Goal: Information Seeking & Learning: Learn about a topic

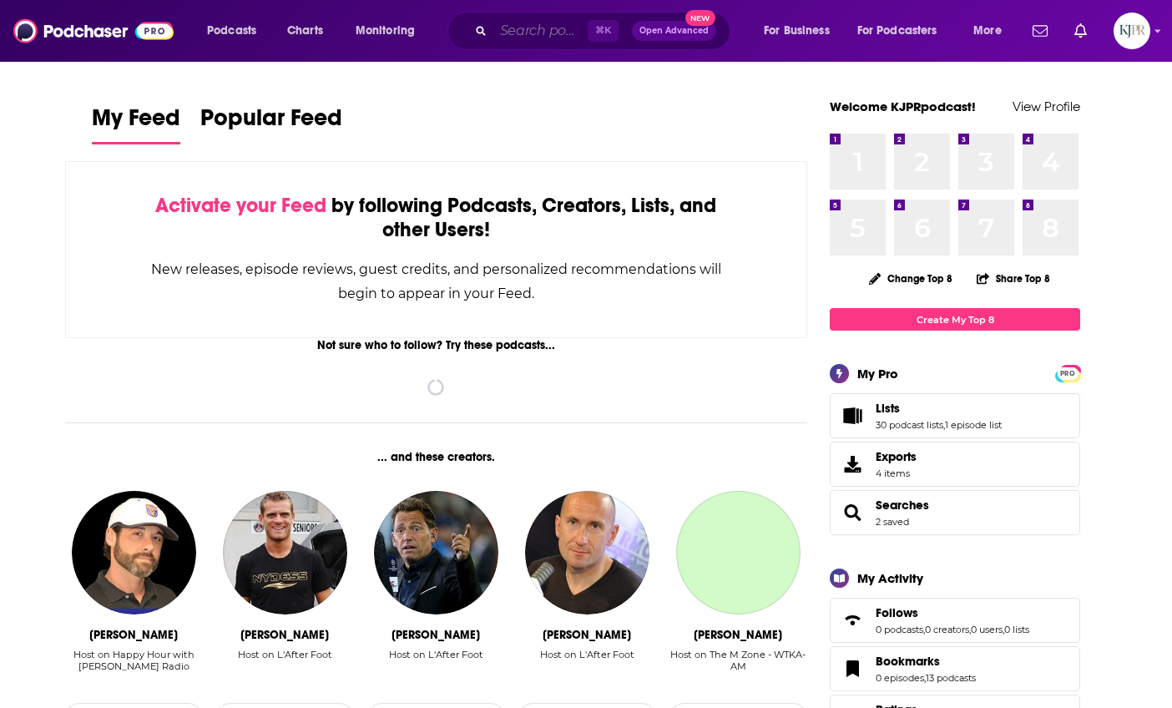
click at [525, 33] on input "Search podcasts, credits, & more..." at bounding box center [540, 31] width 94 height 27
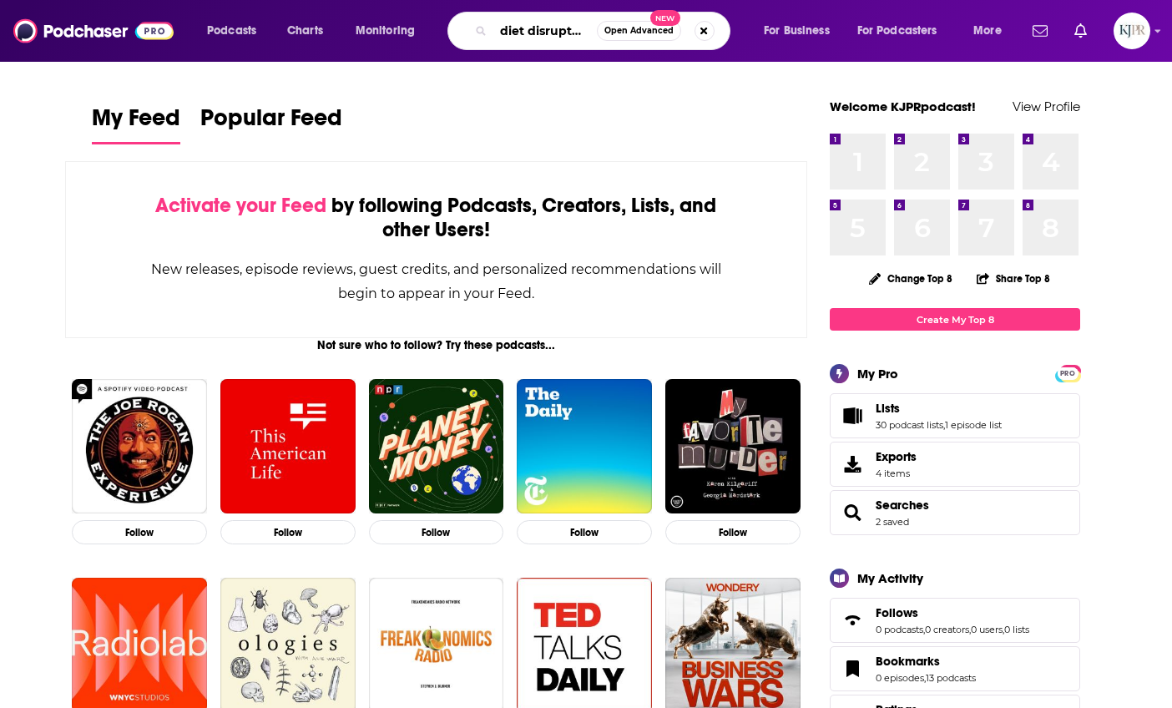
scroll to position [0, 2]
type input "diet disruptors"
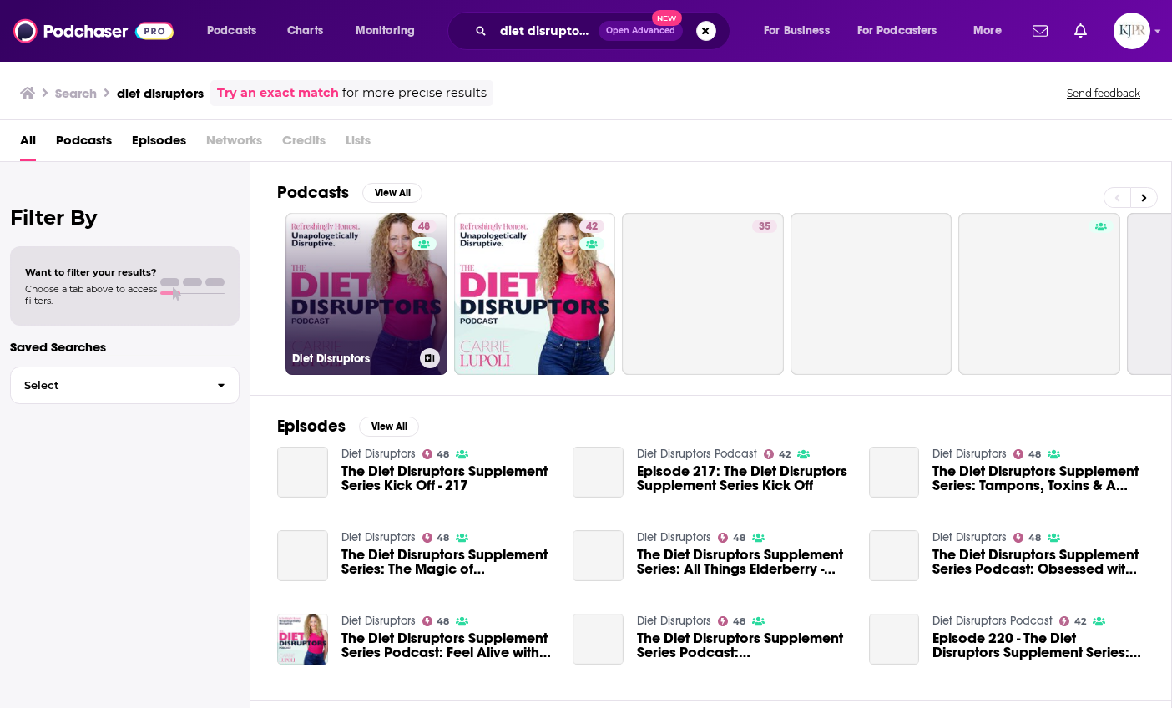
click at [367, 298] on link "48 Diet Disruptors" at bounding box center [367, 294] width 162 height 162
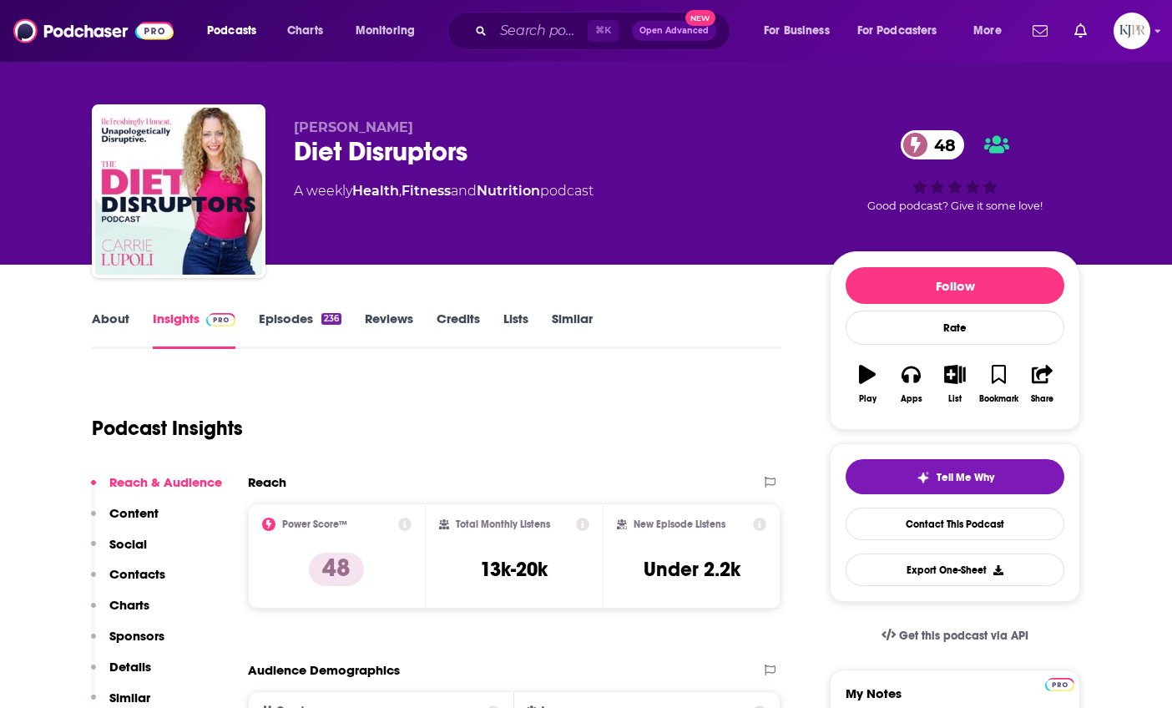
scroll to position [1, 0]
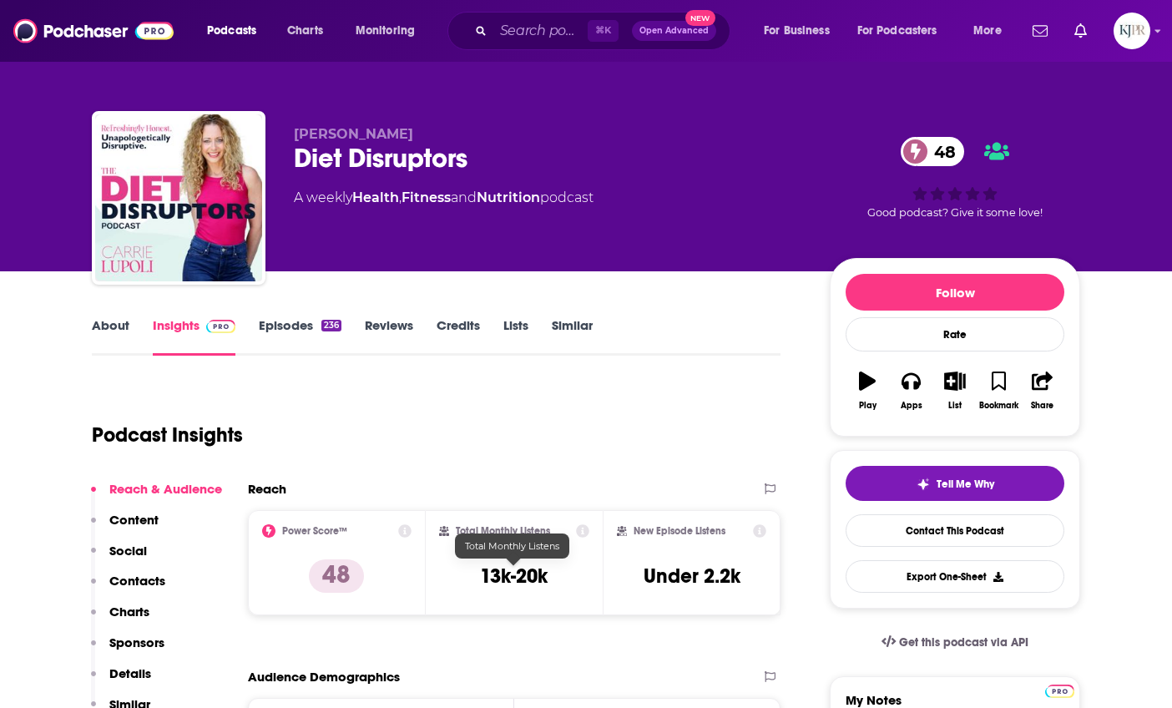
click at [513, 573] on h3 "13k-20k" at bounding box center [514, 576] width 68 height 25
copy div "13k-20k"
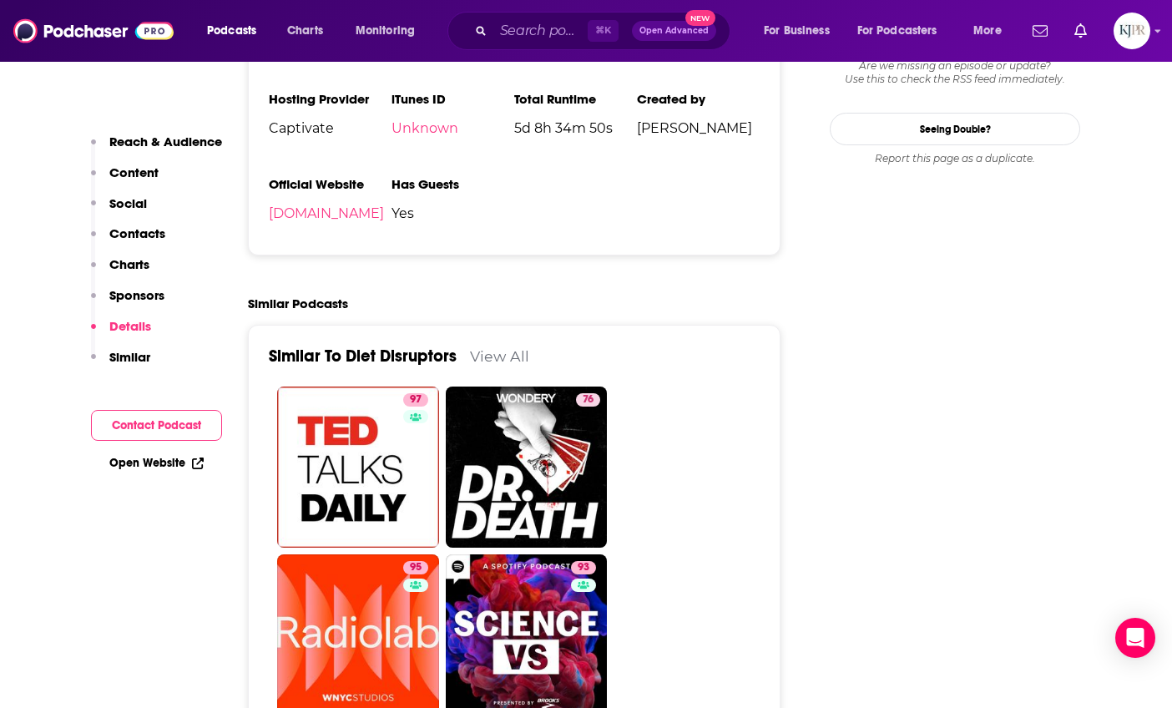
scroll to position [1964, 0]
